Goal: Information Seeking & Learning: Learn about a topic

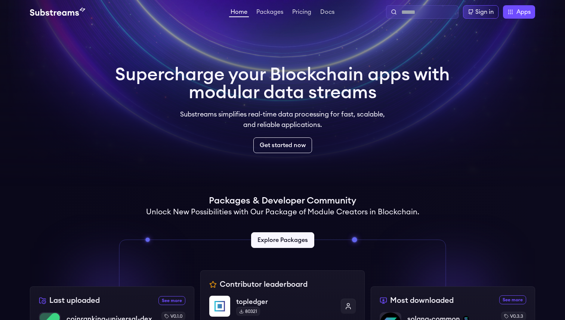
click at [419, 11] on input "text" at bounding box center [429, 12] width 54 height 9
type input "****"
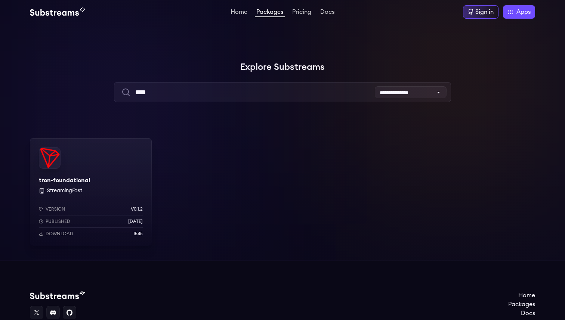
click at [89, 169] on div "tron-foundational StreamingFast Version v0.1.2 Published 4 months ago Download …" at bounding box center [91, 192] width 122 height 108
